Goal: Task Accomplishment & Management: Complete application form

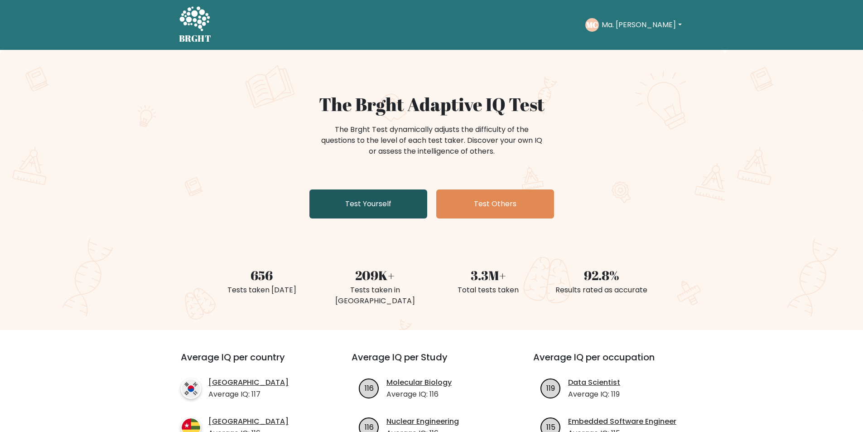
click at [396, 200] on link "Test Yourself" at bounding box center [369, 203] width 118 height 29
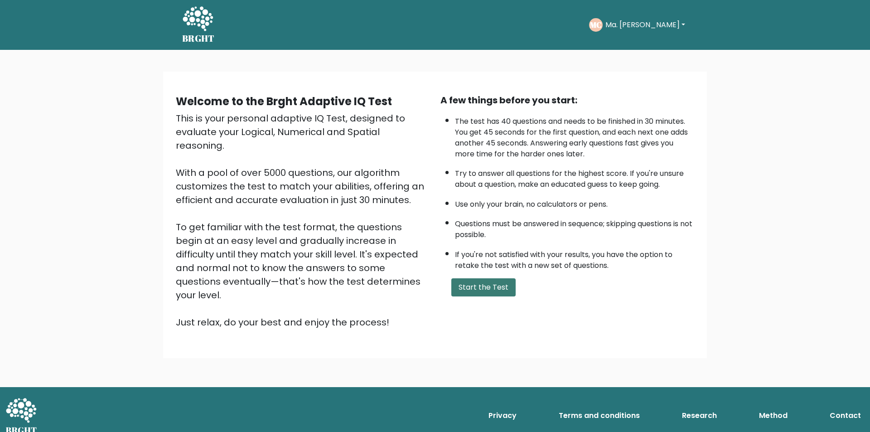
click at [494, 291] on button "Start the Test" at bounding box center [483, 287] width 64 height 18
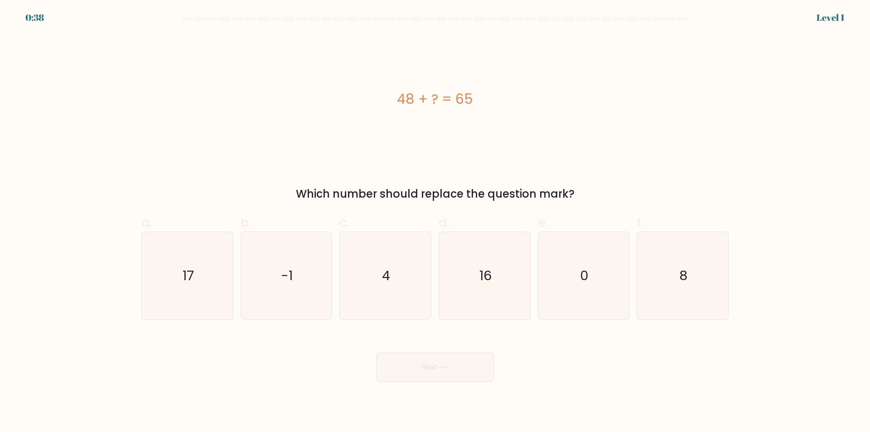
drag, startPoint x: 400, startPoint y: 97, endPoint x: 492, endPoint y: 95, distance: 91.6
click at [492, 95] on div "48 + ? = 65" at bounding box center [434, 99] width 587 height 20
copy div "48 + ? = 65"
click at [210, 259] on icon "17" at bounding box center [187, 275] width 87 height 87
click at [435, 222] on input "a. 17" at bounding box center [435, 219] width 0 height 6
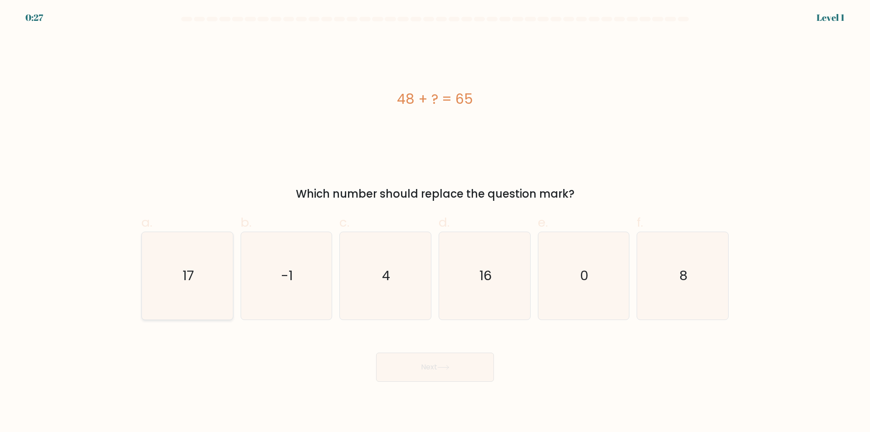
radio input "true"
click at [438, 362] on button "Next" at bounding box center [435, 367] width 118 height 29
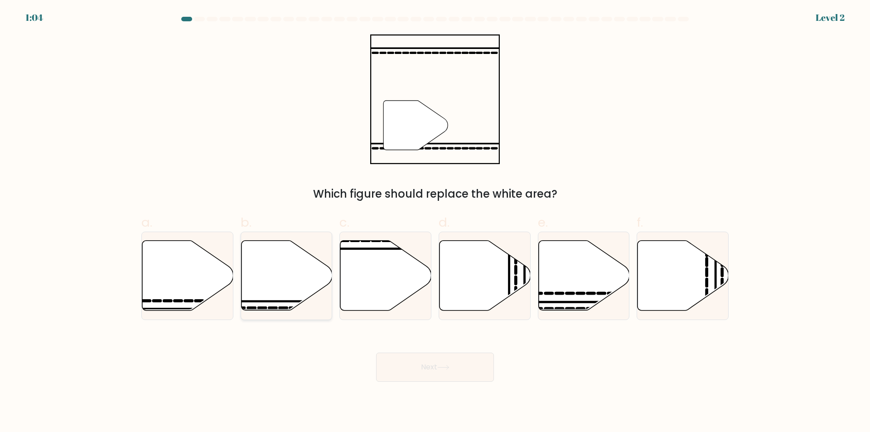
click at [275, 280] on icon at bounding box center [286, 276] width 91 height 70
click at [435, 222] on input "b." at bounding box center [435, 219] width 0 height 6
radio input "true"
click at [442, 360] on button "Next" at bounding box center [435, 367] width 118 height 29
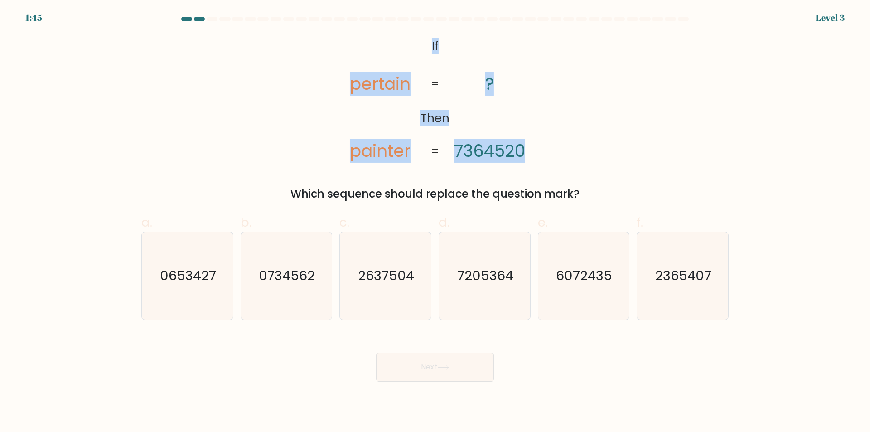
drag, startPoint x: 430, startPoint y: 41, endPoint x: 529, endPoint y: 145, distance: 144.2
click at [529, 145] on icon "@import url('https://fonts.googleapis.com/css?family=Abril+Fatface:400,100,100i…" at bounding box center [435, 99] width 210 height 130
copy icon "If Then pertain painter ? 7364520"
click at [581, 133] on div "@import url('https://fonts.googleapis.com/css?family=Abril+Fatface:400,100,100i…" at bounding box center [435, 118] width 598 height 168
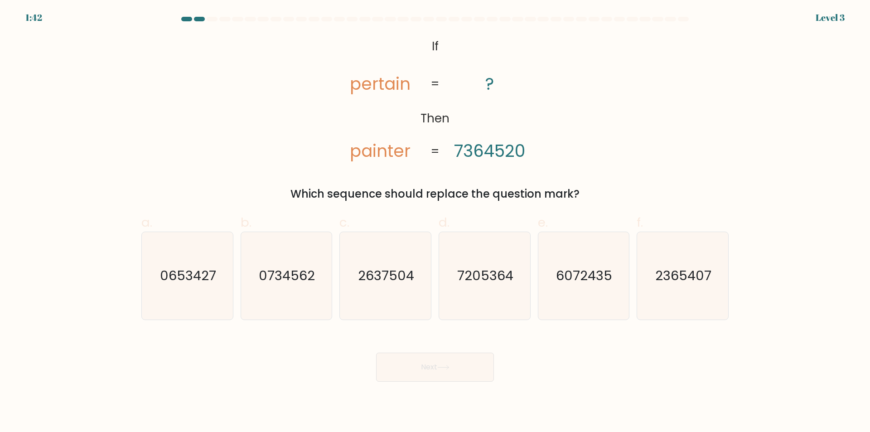
drag, startPoint x: 592, startPoint y: 194, endPoint x: 432, endPoint y: 40, distance: 222.1
click at [432, 40] on div "@import url('https://fonts.googleapis.com/css?family=Abril+Fatface:400,100,100i…" at bounding box center [435, 118] width 598 height 168
copy div "If Then pertain painter ? 7364520 = = Which sequence should replace the questio…"
click at [610, 68] on div "@import url('https://fonts.googleapis.com/css?family=Abril+Fatface:400,100,100i…" at bounding box center [435, 118] width 598 height 168
click at [471, 257] on icon "7205364" at bounding box center [484, 275] width 87 height 87
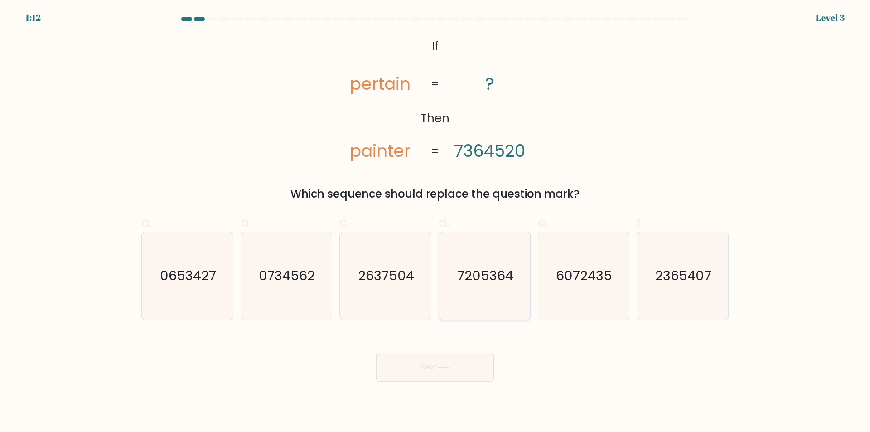
click at [436, 222] on input "d. 7205364" at bounding box center [435, 219] width 0 height 6
radio input "true"
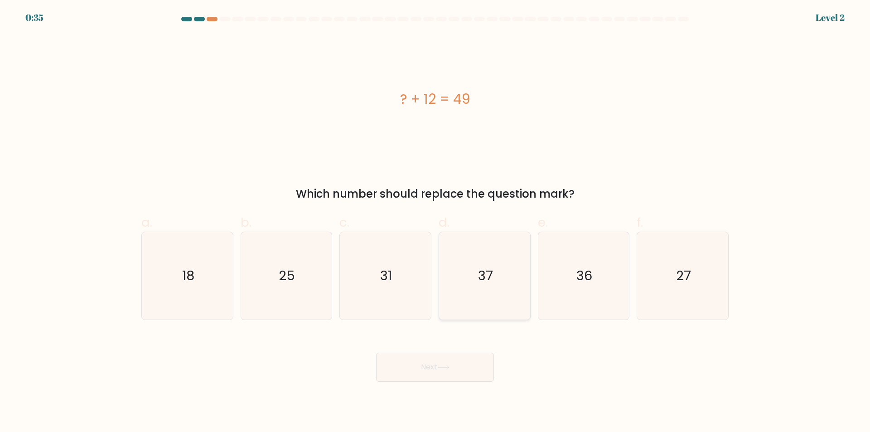
click at [498, 298] on icon "37" at bounding box center [484, 275] width 87 height 87
click at [436, 222] on input "d. 37" at bounding box center [435, 219] width 0 height 6
radio input "true"
click at [470, 374] on button "Next" at bounding box center [435, 367] width 118 height 29
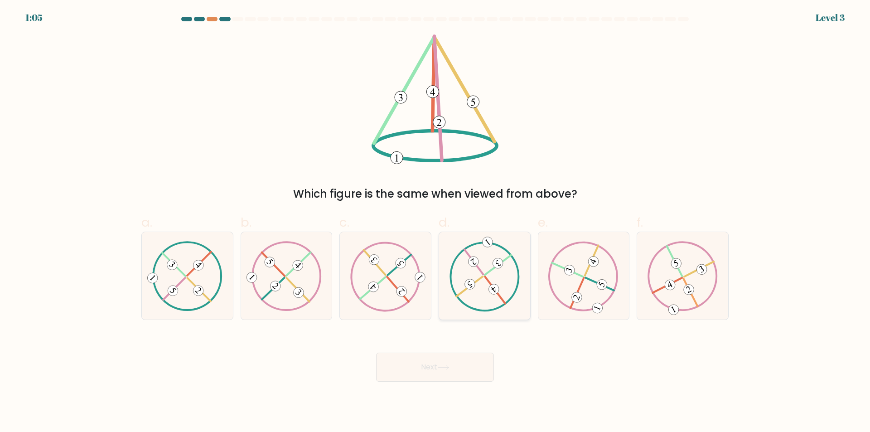
click at [473, 288] on 371 at bounding box center [470, 284] width 15 height 15
click at [436, 222] on input "d." at bounding box center [435, 219] width 0 height 6
radio input "true"
click at [408, 370] on button "Next" at bounding box center [435, 367] width 118 height 29
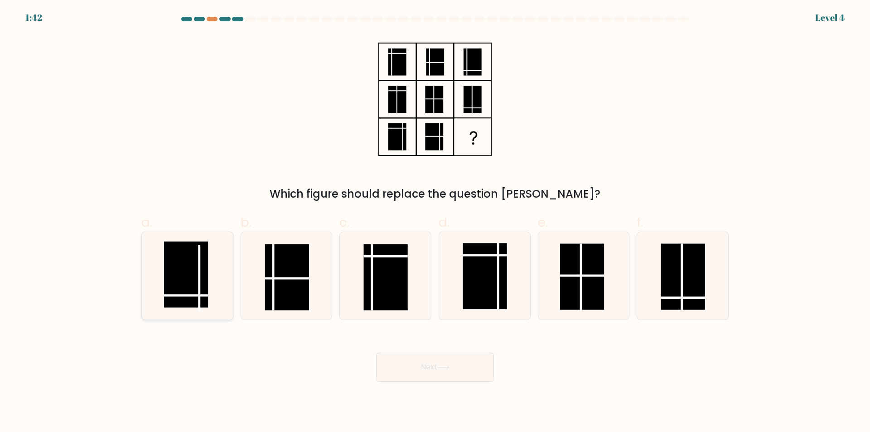
click at [194, 265] on rect at bounding box center [186, 275] width 44 height 66
click at [435, 222] on input "a." at bounding box center [435, 219] width 0 height 6
radio input "true"
click at [454, 369] on button "Next" at bounding box center [435, 367] width 118 height 29
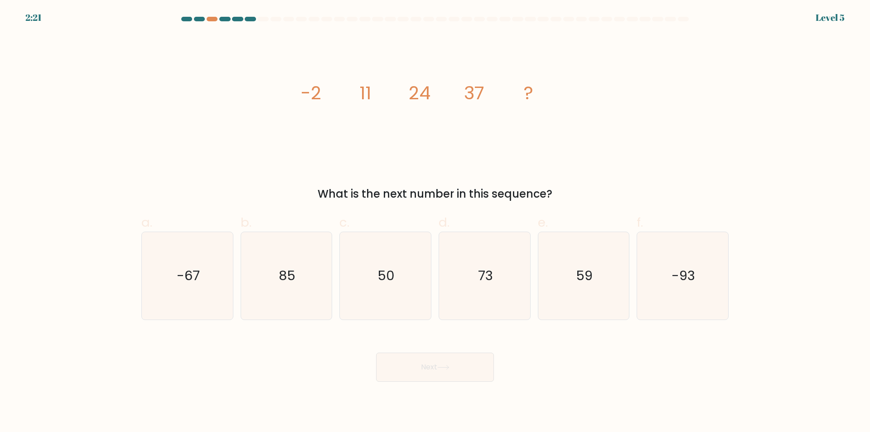
drag, startPoint x: 459, startPoint y: 101, endPoint x: 298, endPoint y: 174, distance: 177.1
click at [298, 174] on div "image/svg+xml -2 11 24 37 ? What is the next number in this sequence?" at bounding box center [435, 118] width 598 height 168
click at [583, 181] on div "image/svg+xml -2 11 24 37 ? What is the next number in this sequence?" at bounding box center [435, 118] width 598 height 168
drag, startPoint x: 497, startPoint y: 169, endPoint x: 301, endPoint y: 87, distance: 212.7
click at [301, 87] on div "image/svg+xml -2 11 24 37 ? What is the next number in this sequence?" at bounding box center [435, 118] width 598 height 168
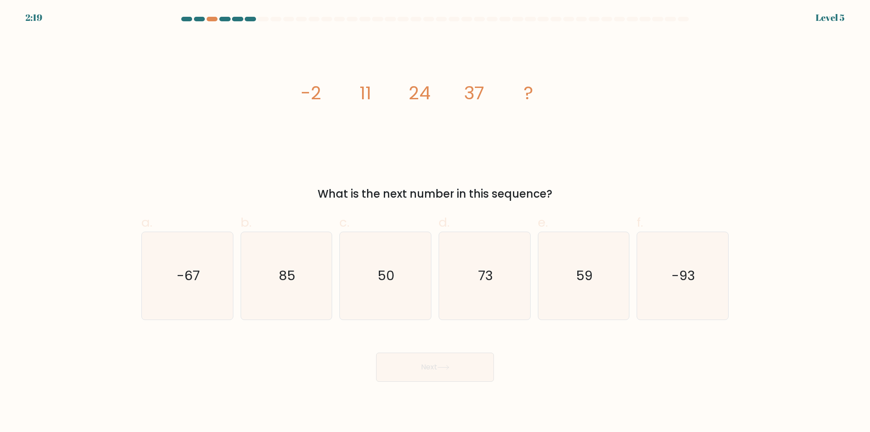
copy div "-2 11 24 37 ? What is the next number in this sequence?"
click at [390, 281] on text "50" at bounding box center [386, 276] width 17 height 18
click at [435, 222] on input "c. 50" at bounding box center [435, 219] width 0 height 6
radio input "true"
click at [418, 367] on button "Next" at bounding box center [435, 367] width 118 height 29
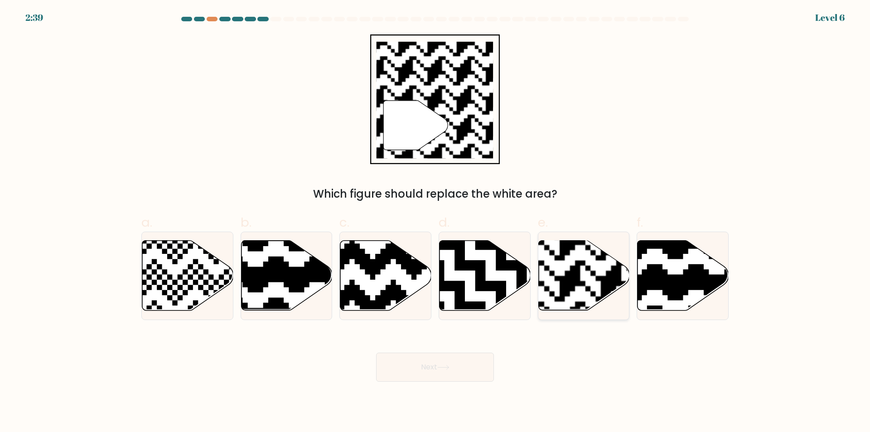
click at [578, 276] on rect at bounding box center [611, 239] width 165 height 165
click at [436, 222] on input "e." at bounding box center [435, 219] width 0 height 6
radio input "true"
click at [457, 373] on button "Next" at bounding box center [435, 367] width 118 height 29
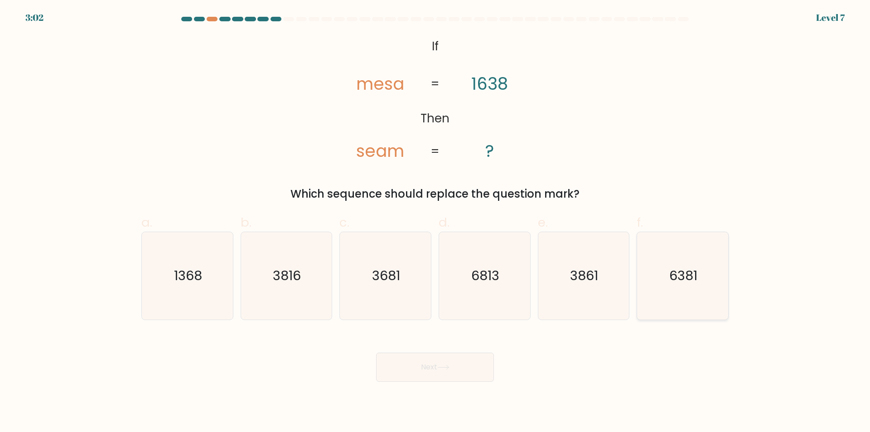
click at [690, 271] on text "6381" at bounding box center [684, 276] width 28 height 18
click at [436, 222] on input "f. 6381" at bounding box center [435, 219] width 0 height 6
radio input "true"
click at [406, 280] on icon "3681" at bounding box center [385, 275] width 87 height 87
click at [435, 222] on input "c. 3681" at bounding box center [435, 219] width 0 height 6
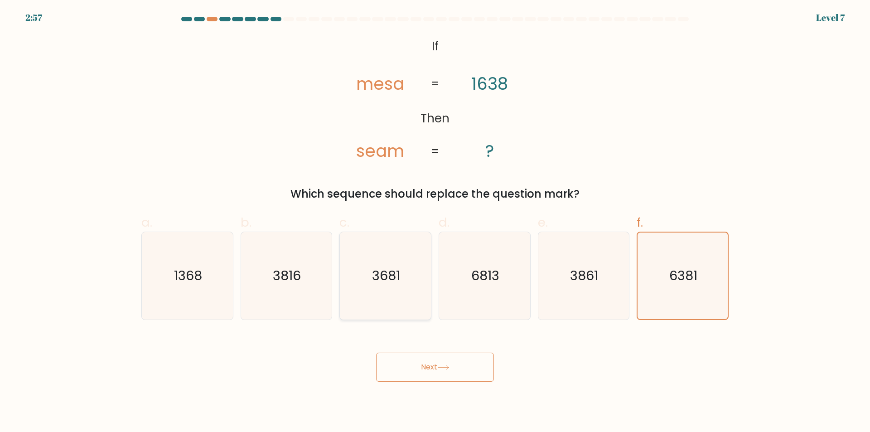
radio input "true"
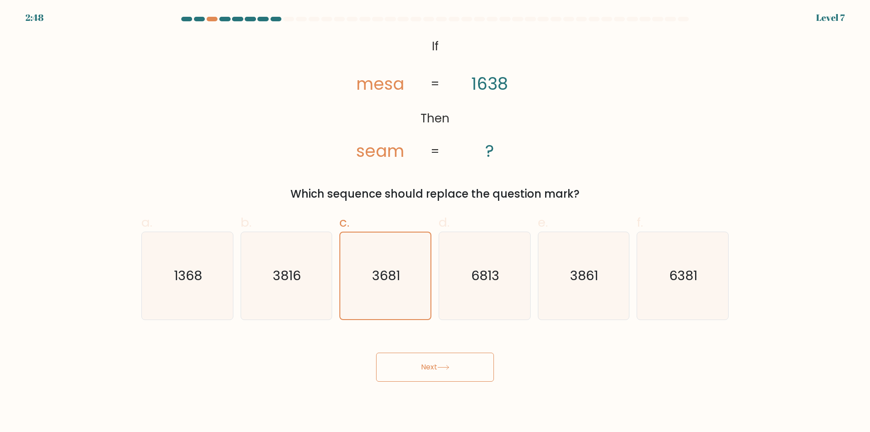
drag, startPoint x: 424, startPoint y: 375, endPoint x: 458, endPoint y: 375, distance: 34.0
click at [425, 375] on button "Next" at bounding box center [435, 367] width 118 height 29
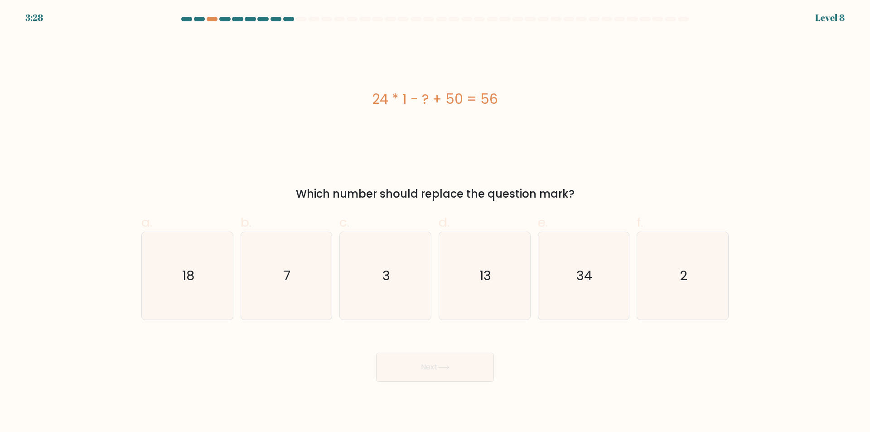
drag, startPoint x: 373, startPoint y: 96, endPoint x: 612, endPoint y: 190, distance: 257.0
click at [612, 190] on div "24 * 1 - ? + 50 = 56 Which number should replace the question mark?" at bounding box center [435, 118] width 598 height 168
copy div "24 * 1 - ? + 50 = 56 Which number should replace the question mark?"
click at [188, 282] on text "18" at bounding box center [188, 276] width 12 height 18
click at [435, 222] on input "a. 18" at bounding box center [435, 219] width 0 height 6
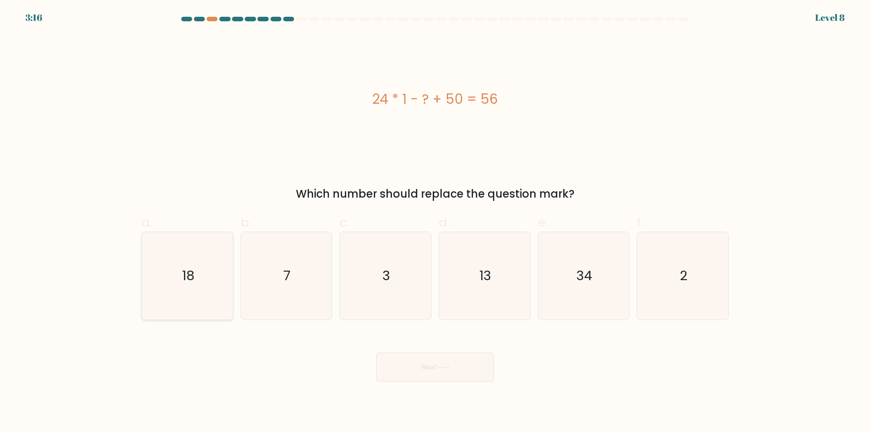
radio input "true"
click at [450, 373] on button "Next" at bounding box center [435, 367] width 118 height 29
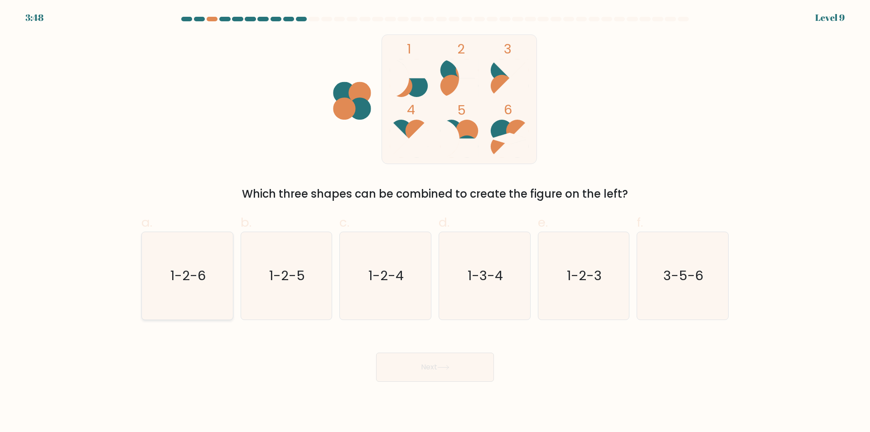
click at [155, 271] on icon "1-2-6" at bounding box center [187, 275] width 87 height 87
click at [435, 222] on input "a. 1-2-6" at bounding box center [435, 219] width 0 height 6
radio input "true"
click at [294, 264] on icon "1-2-5" at bounding box center [285, 275] width 87 height 87
click at [435, 222] on input "b. 1-2-5" at bounding box center [435, 219] width 0 height 6
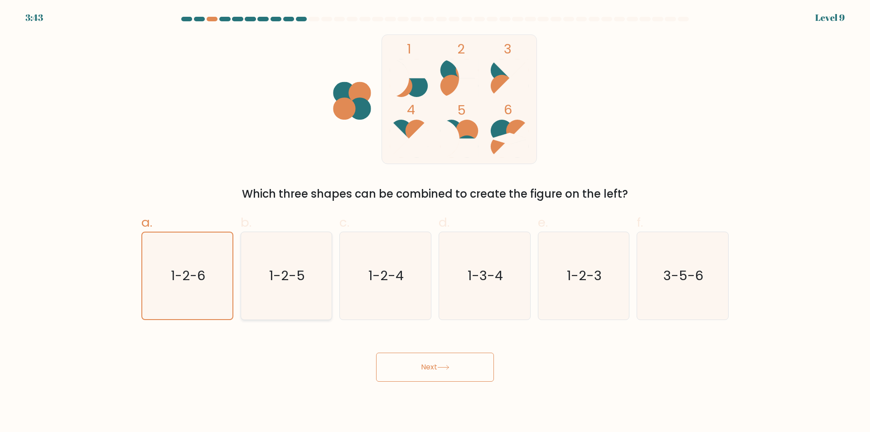
radio input "true"
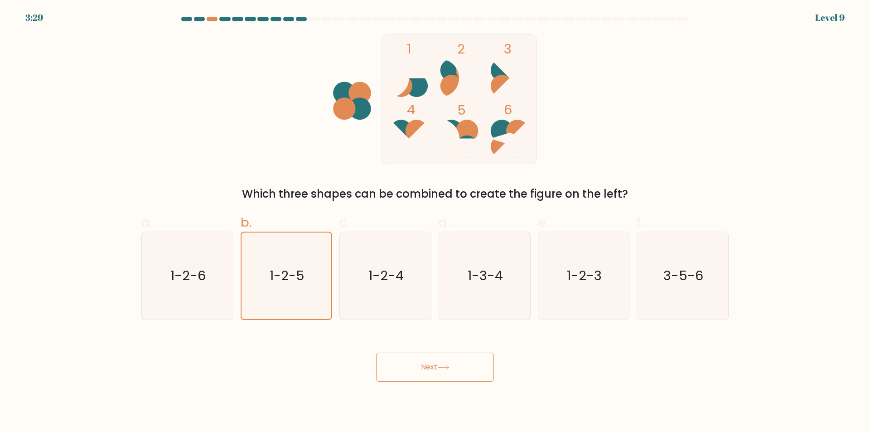
click at [403, 360] on button "Next" at bounding box center [435, 367] width 118 height 29
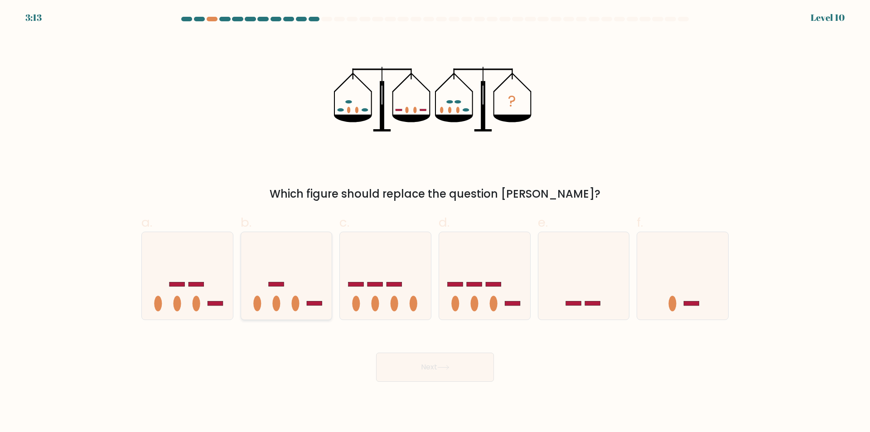
click at [307, 298] on icon at bounding box center [286, 275] width 91 height 75
click at [435, 222] on input "b." at bounding box center [435, 219] width 0 height 6
radio input "true"
click at [454, 370] on button "Next" at bounding box center [435, 367] width 118 height 29
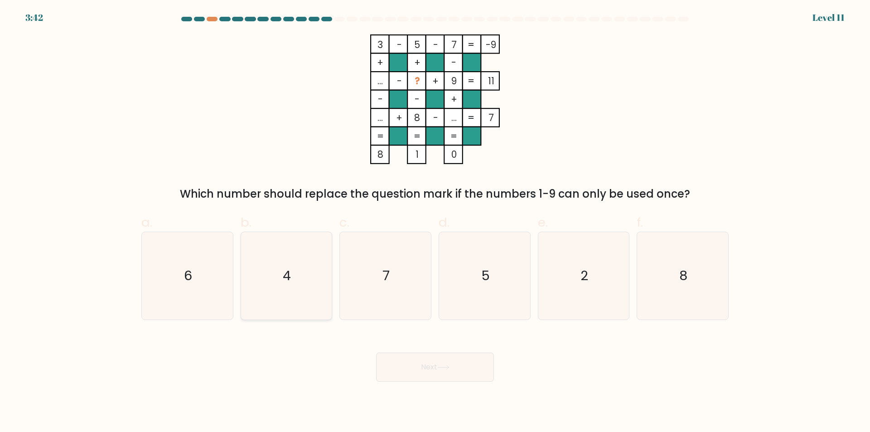
click at [302, 262] on icon "4" at bounding box center [285, 275] width 87 height 87
click at [435, 222] on input "b. 4" at bounding box center [435, 219] width 0 height 6
radio input "true"
click at [409, 363] on button "Next" at bounding box center [435, 367] width 118 height 29
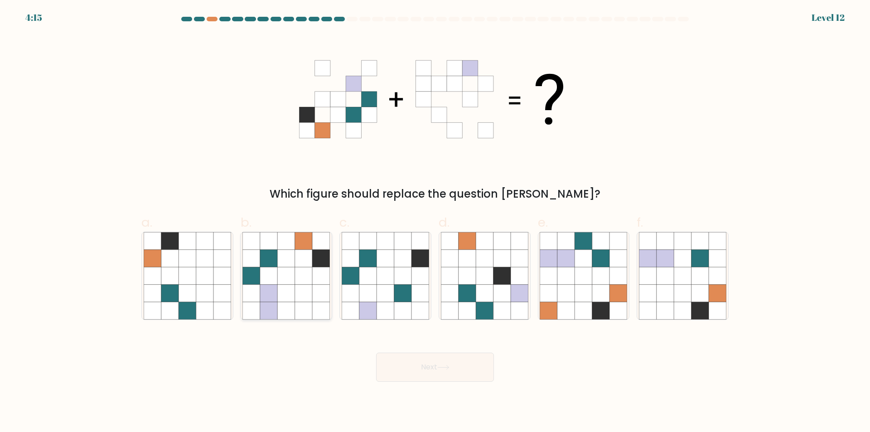
click at [288, 261] on icon at bounding box center [286, 258] width 17 height 17
click at [435, 222] on input "b." at bounding box center [435, 219] width 0 height 6
radio input "true"
click at [450, 365] on icon at bounding box center [443, 367] width 12 height 5
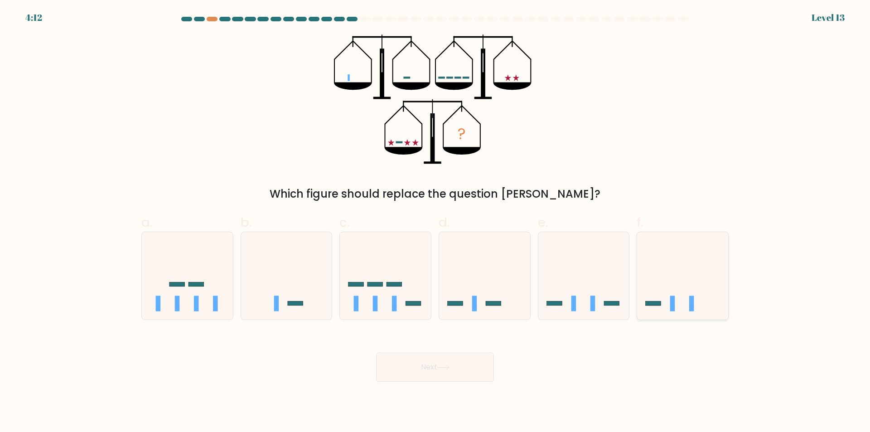
click at [704, 261] on icon at bounding box center [682, 275] width 91 height 75
click at [436, 222] on input "f." at bounding box center [435, 219] width 0 height 6
radio input "true"
click at [412, 378] on button "Next" at bounding box center [435, 367] width 118 height 29
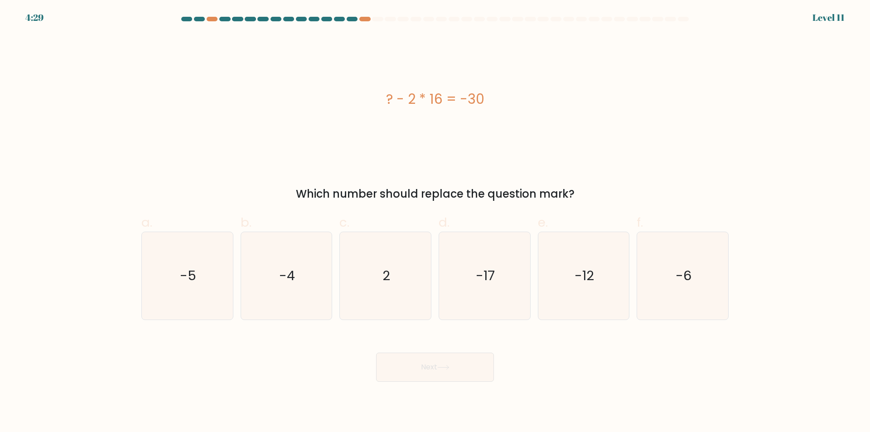
drag, startPoint x: 398, startPoint y: 97, endPoint x: 585, endPoint y: 194, distance: 210.8
click at [585, 194] on div "? - 2 * 16 = -30 Which number should replace the question mark?" at bounding box center [435, 118] width 598 height 168
copy div "? - 2 * 16 = -30 Which number should replace the question mark?"
click at [614, 137] on div "? - 2 * 16 = -30" at bounding box center [434, 99] width 587 height 130
click at [467, 160] on div "? - 2 * 16 = -30" at bounding box center [434, 99] width 587 height 130
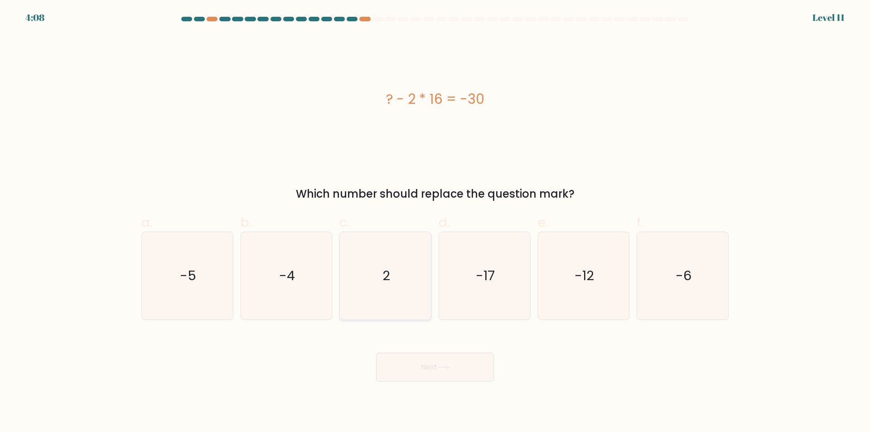
click at [399, 262] on icon "2" at bounding box center [385, 275] width 87 height 87
click at [435, 222] on input "c. 2" at bounding box center [435, 219] width 0 height 6
radio input "true"
click at [426, 367] on button "Next" at bounding box center [435, 367] width 118 height 29
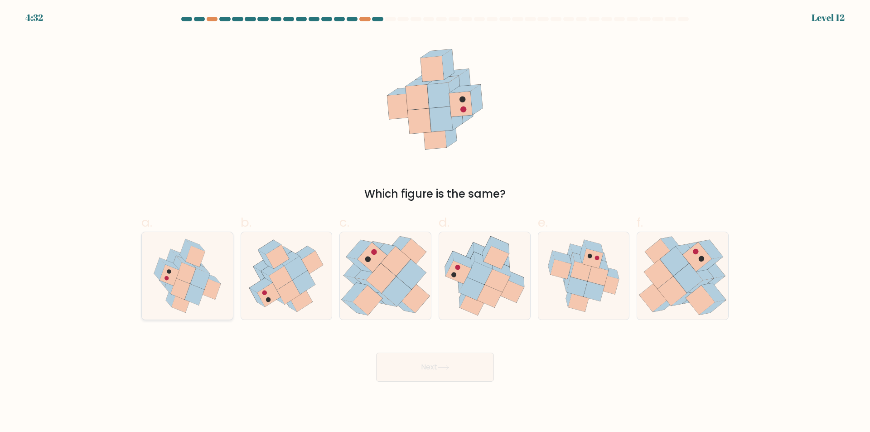
click at [216, 291] on icon at bounding box center [210, 288] width 19 height 21
click at [435, 222] on input "a." at bounding box center [435, 219] width 0 height 6
radio input "true"
click at [489, 282] on icon at bounding box center [496, 280] width 25 height 23
click at [436, 222] on input "d." at bounding box center [435, 219] width 0 height 6
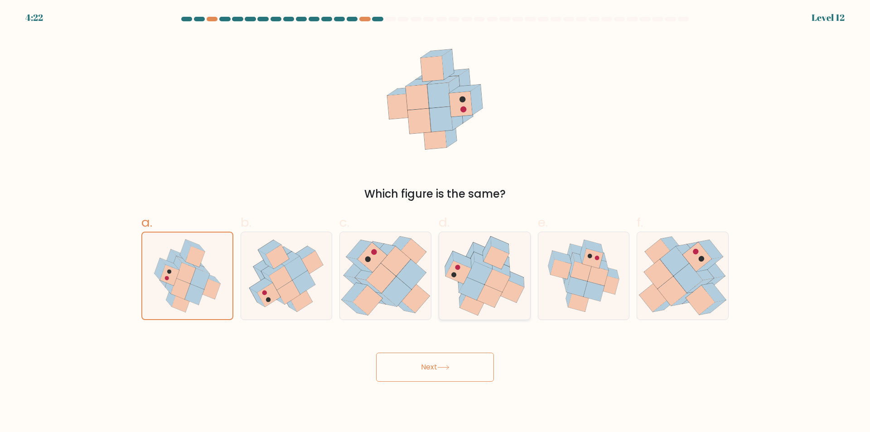
radio input "true"
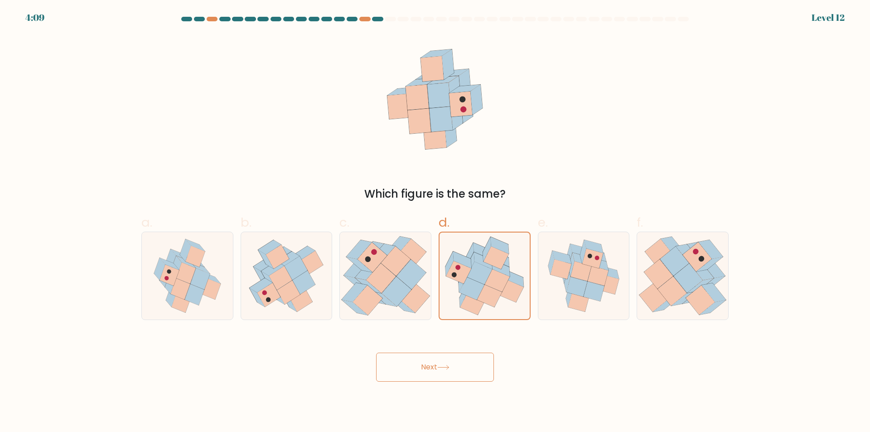
click at [451, 374] on button "Next" at bounding box center [435, 367] width 118 height 29
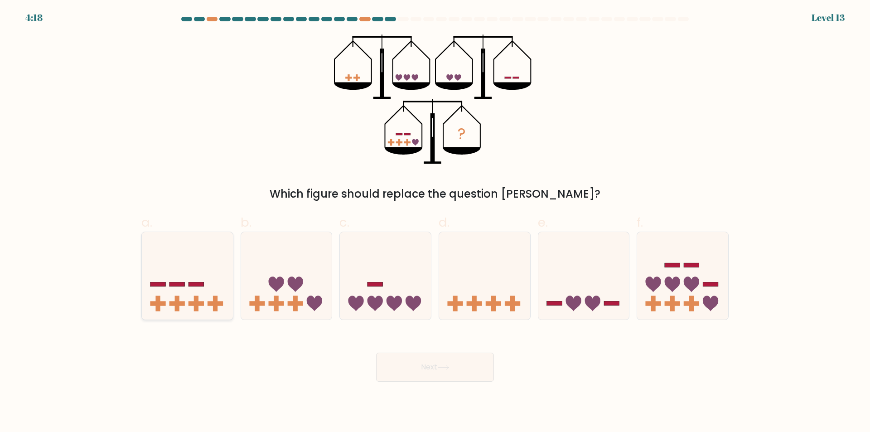
click at [185, 259] on icon at bounding box center [187, 275] width 91 height 75
click at [435, 222] on input "a." at bounding box center [435, 219] width 0 height 6
radio input "true"
click at [422, 374] on button "Next" at bounding box center [435, 367] width 118 height 29
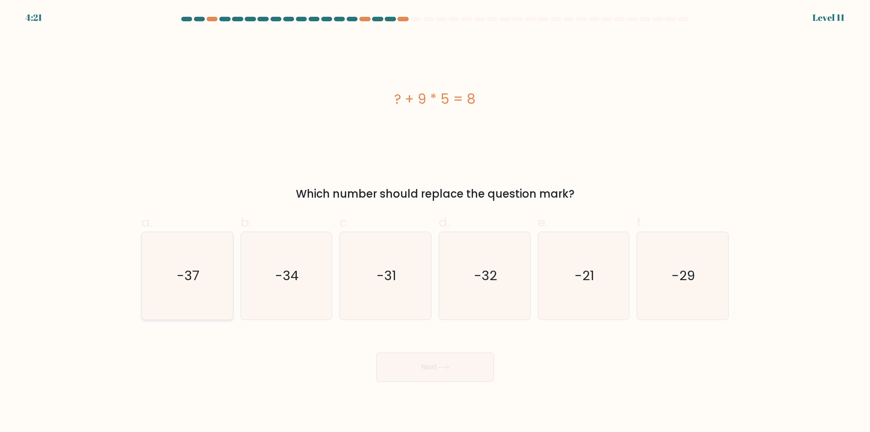
click at [184, 284] on text "-37" at bounding box center [188, 276] width 23 height 18
click at [435, 222] on input "a. -37" at bounding box center [435, 219] width 0 height 6
radio input "true"
click at [449, 374] on button "Next" at bounding box center [435, 367] width 118 height 29
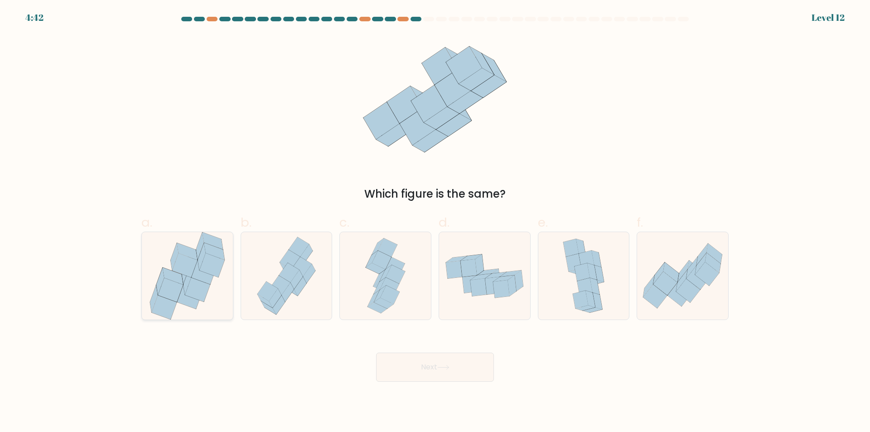
click at [179, 272] on icon at bounding box center [184, 265] width 25 height 24
click at [435, 222] on input "a." at bounding box center [435, 219] width 0 height 6
radio input "true"
click at [434, 367] on button "Next" at bounding box center [435, 367] width 118 height 29
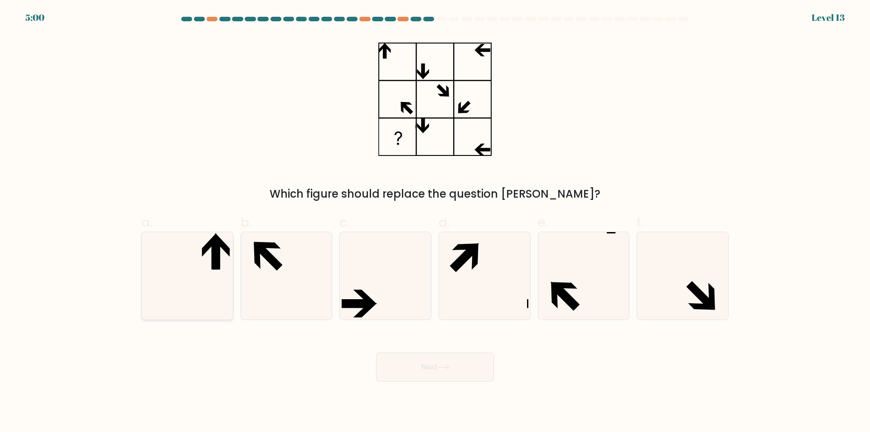
click at [193, 270] on icon at bounding box center [187, 275] width 87 height 87
click at [435, 222] on input "a." at bounding box center [435, 219] width 0 height 6
radio input "true"
click at [413, 339] on div "Next" at bounding box center [435, 356] width 598 height 51
click at [419, 363] on button "Next" at bounding box center [435, 367] width 118 height 29
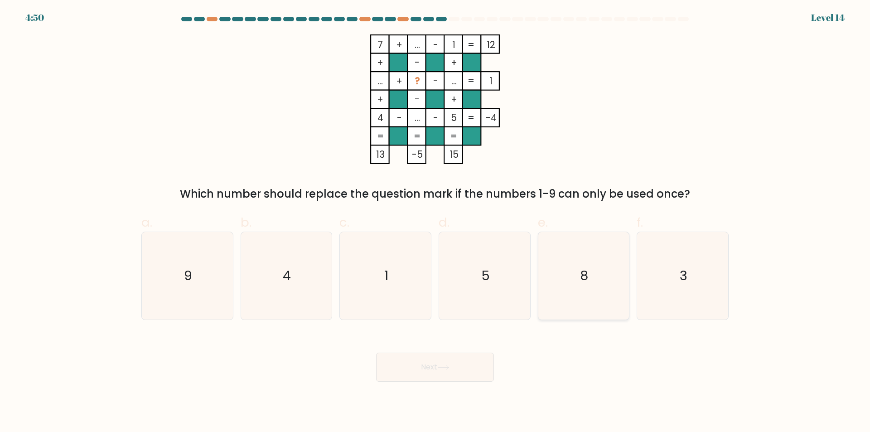
click at [596, 261] on icon "8" at bounding box center [583, 275] width 87 height 87
click at [436, 222] on input "e. 8" at bounding box center [435, 219] width 0 height 6
radio input "true"
click at [213, 276] on icon "9" at bounding box center [187, 275] width 87 height 87
click at [435, 222] on input "a. 9" at bounding box center [435, 219] width 0 height 6
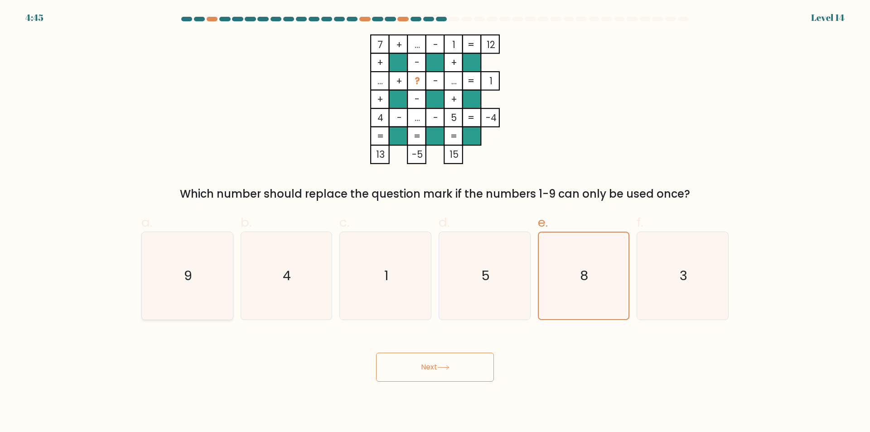
radio input "true"
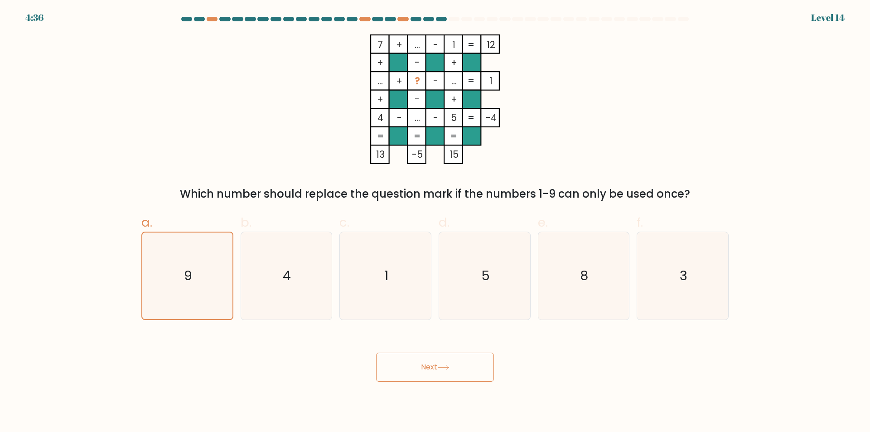
click at [446, 367] on icon at bounding box center [443, 367] width 12 height 5
